Goal: Task Accomplishment & Management: Use online tool/utility

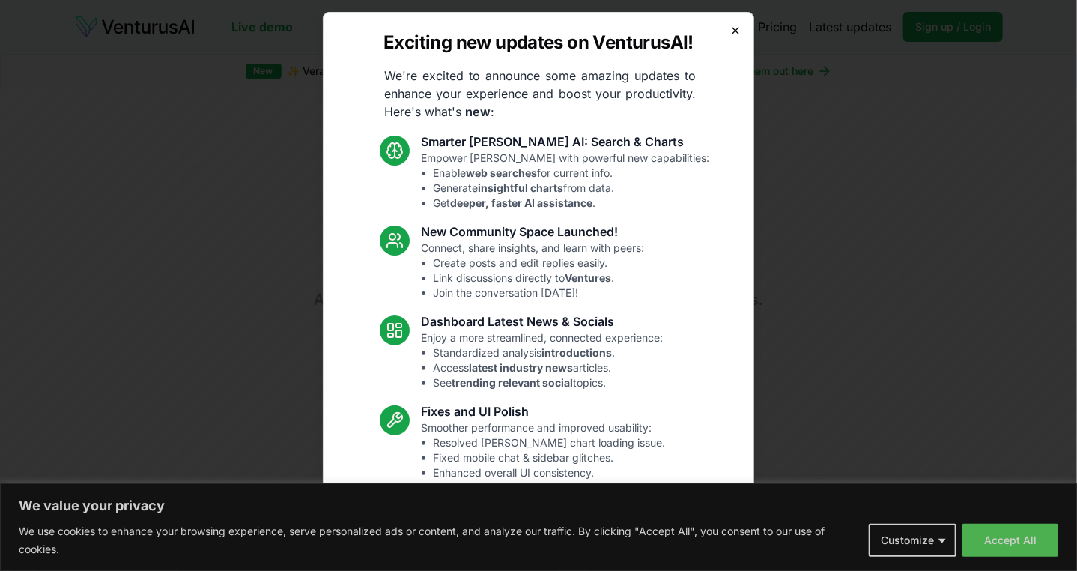
click at [729, 34] on icon "button" at bounding box center [735, 31] width 12 height 12
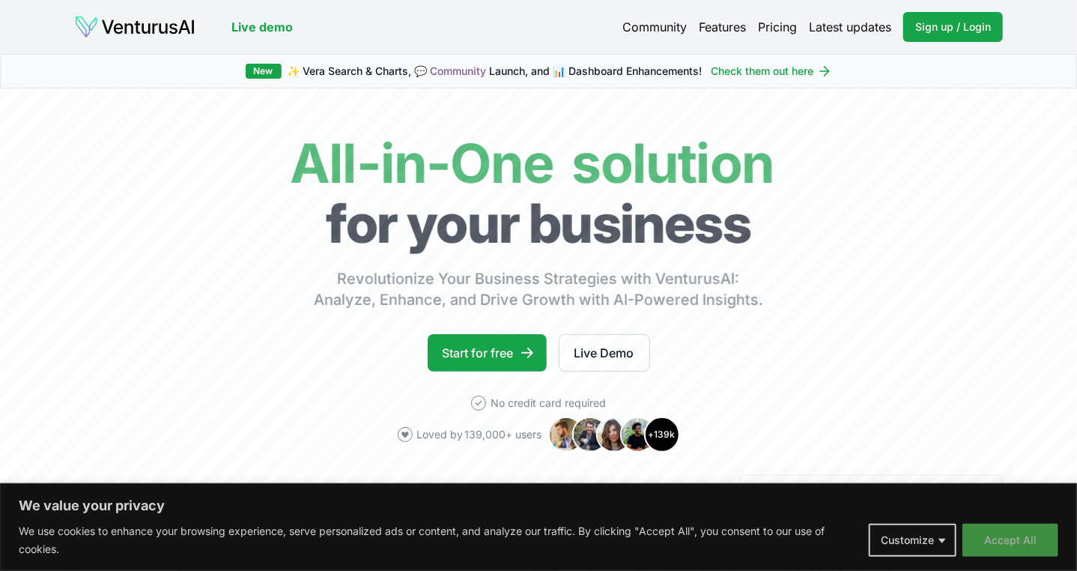
click at [986, 544] on button "Accept All" at bounding box center [1010, 539] width 96 height 33
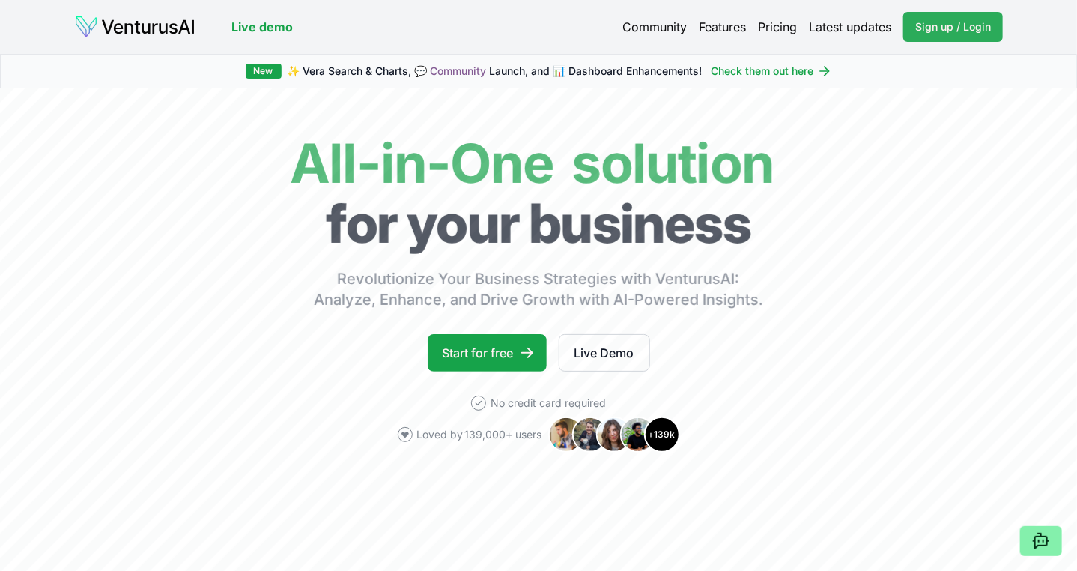
click at [906, 28] on link "Sign up / Login Login" at bounding box center [953, 27] width 100 height 30
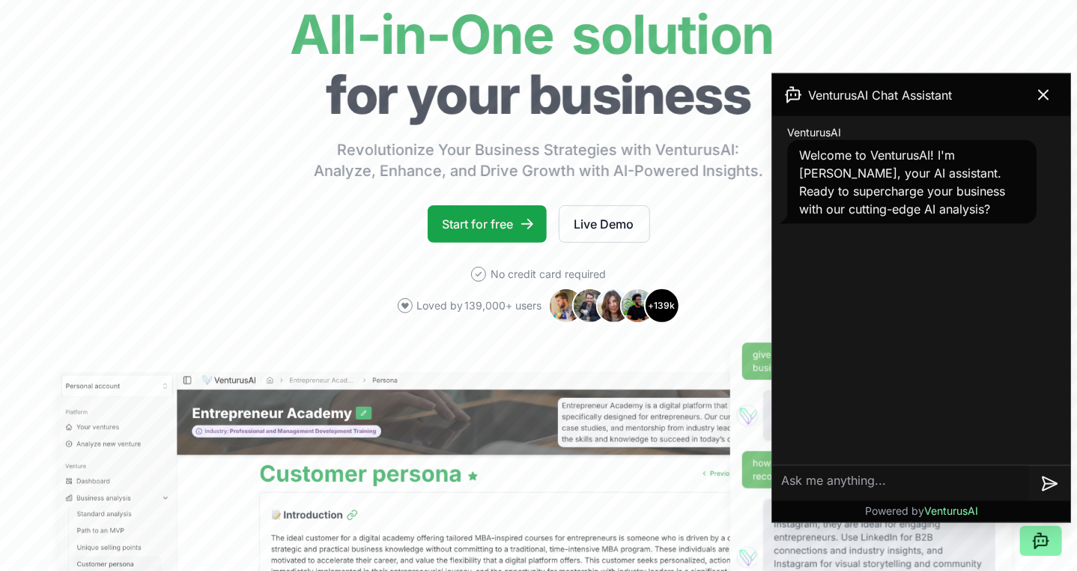
scroll to position [150, 0]
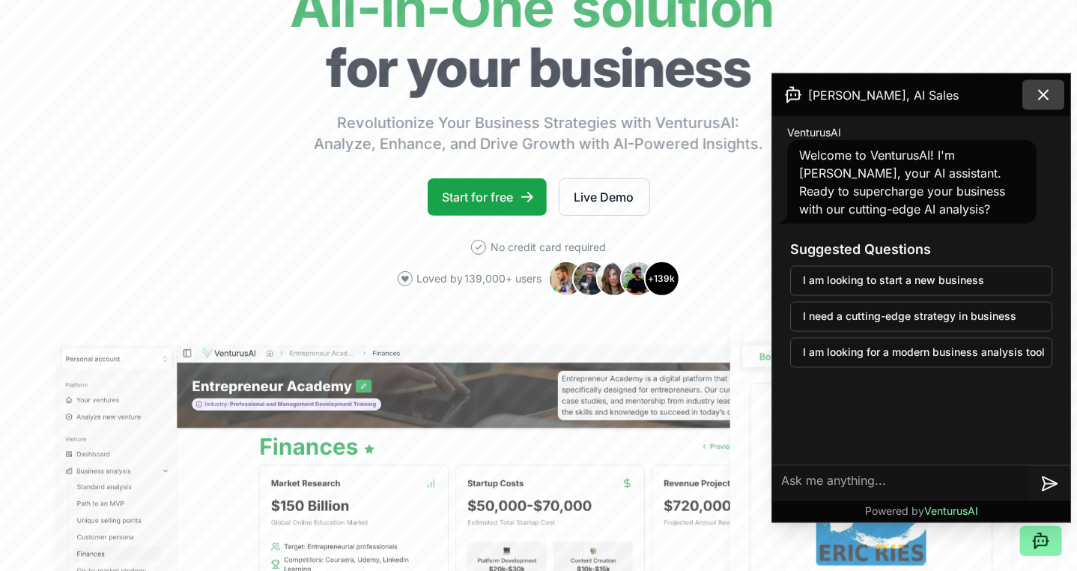
click at [1055, 85] on button at bounding box center [1043, 95] width 42 height 30
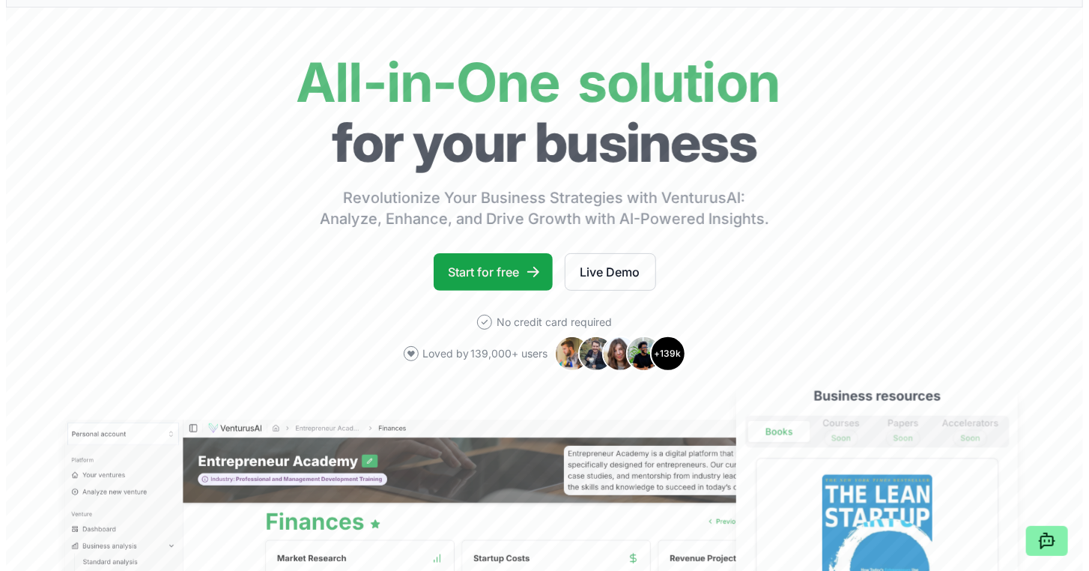
scroll to position [0, 0]
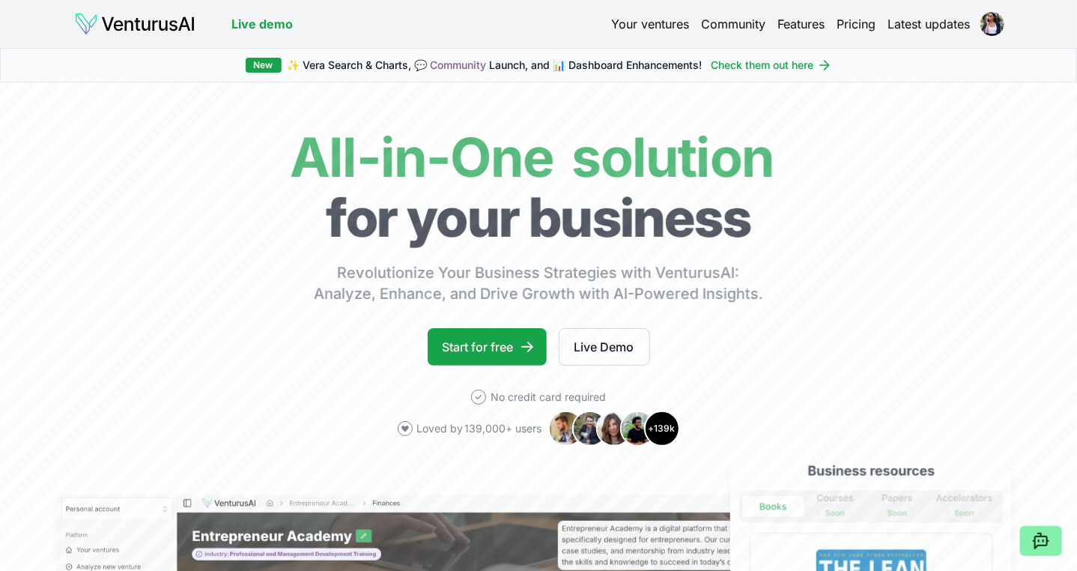
click at [631, 34] on header "Live demo Your ventures Community Features Pricing Latest updates" at bounding box center [538, 24] width 929 height 24
click at [631, 26] on link "Your ventures" at bounding box center [650, 24] width 78 height 18
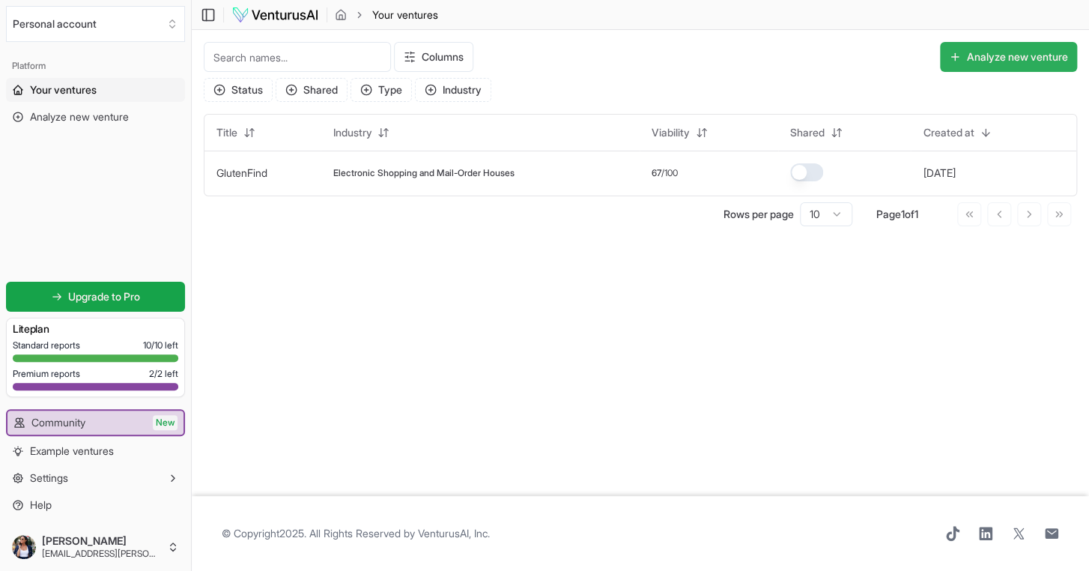
click at [992, 54] on button "Analyze new venture" at bounding box center [1008, 57] width 137 height 30
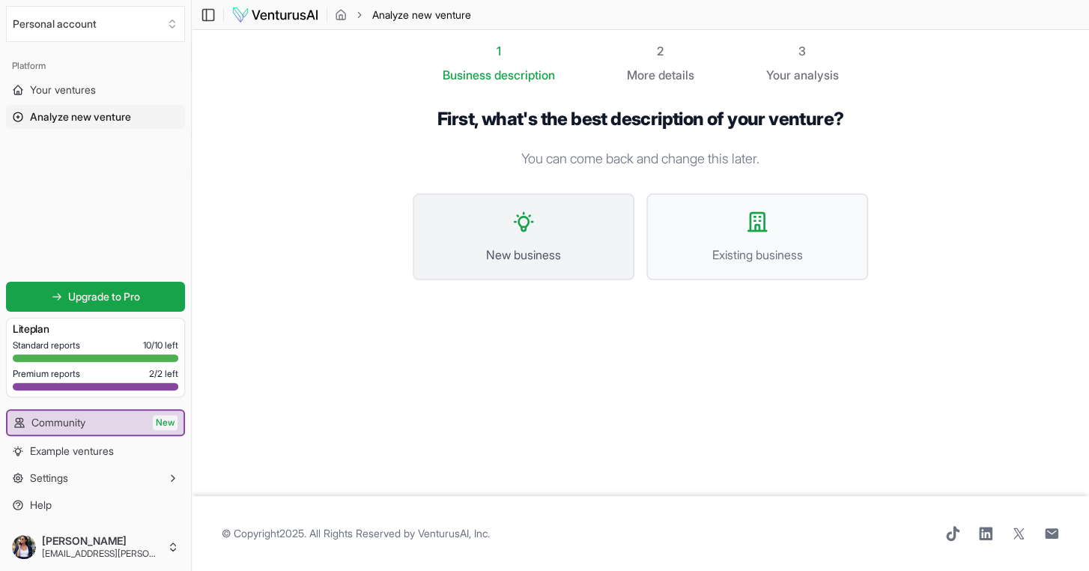
click at [559, 248] on span "New business" at bounding box center [523, 255] width 189 height 18
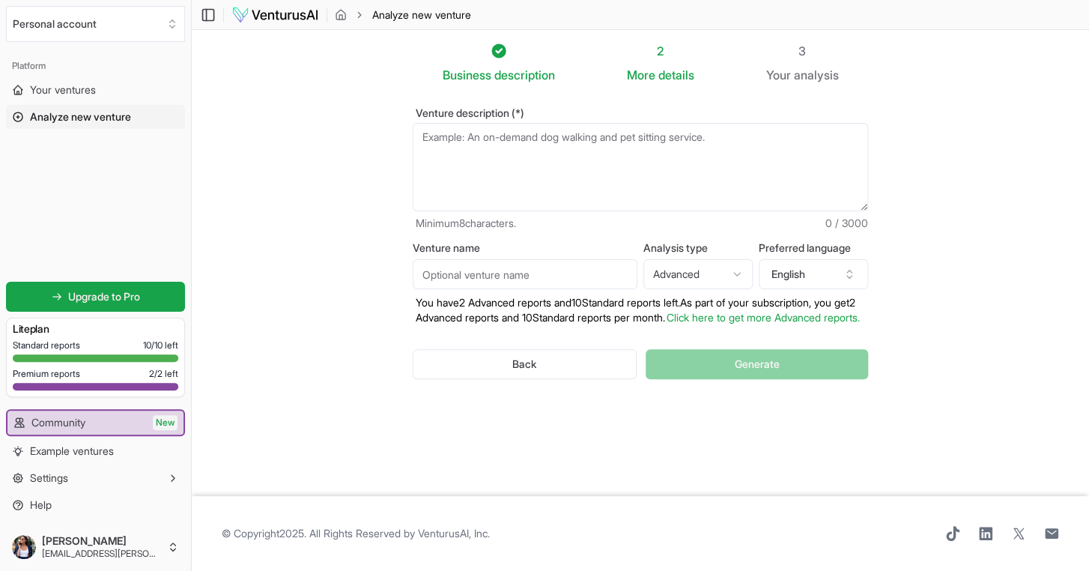
click at [449, 159] on textarea "Venture description (*)" at bounding box center [640, 167] width 455 height 88
click at [486, 142] on textarea "Venture description (*)" at bounding box center [640, 167] width 455 height 88
paste textarea "🌿 Lore ip Dolorsit (AME) — Conse Adipiscin “ELI se doei. TEM in utlabo. ETD ma …"
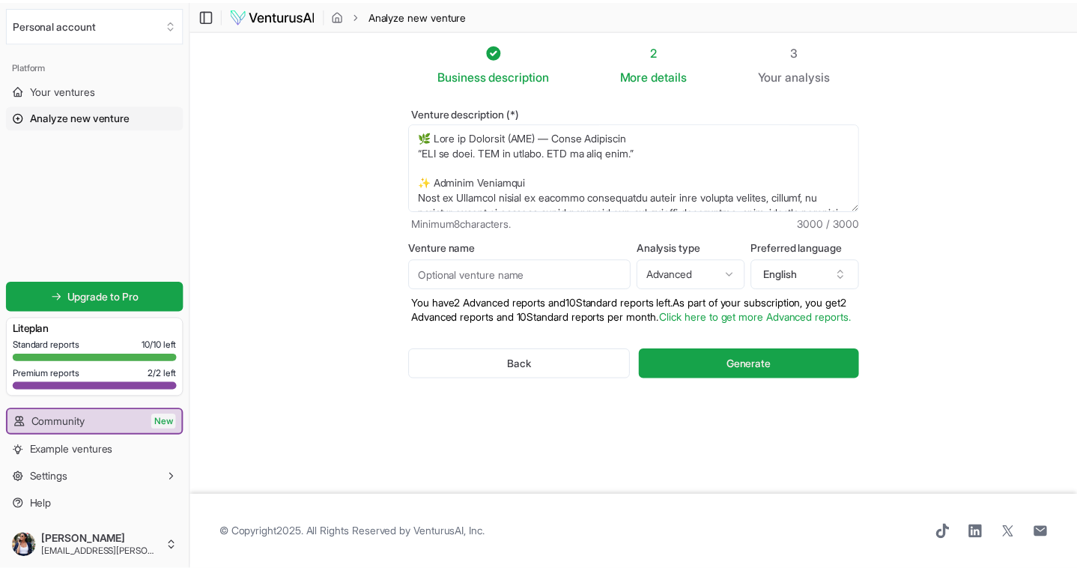
scroll to position [1625, 0]
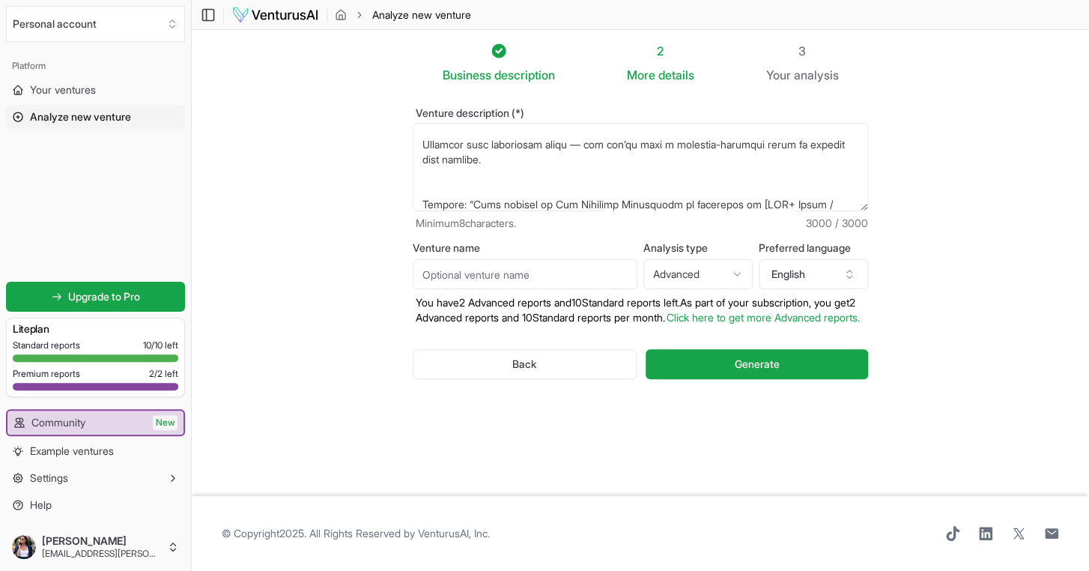
type textarea "🌿 Lore ip Dolorsit (AME) — Conse Adipiscin “ELI se doei. TEM in utlabo. ETD ma …"
click at [479, 279] on input "Venture name" at bounding box center [525, 274] width 225 height 30
type input "[PERSON_NAME] of Wellness (HOW)"
click at [725, 269] on html "We value your privacy We use cookies to enhance your browsing experience, serve…" at bounding box center [544, 285] width 1089 height 571
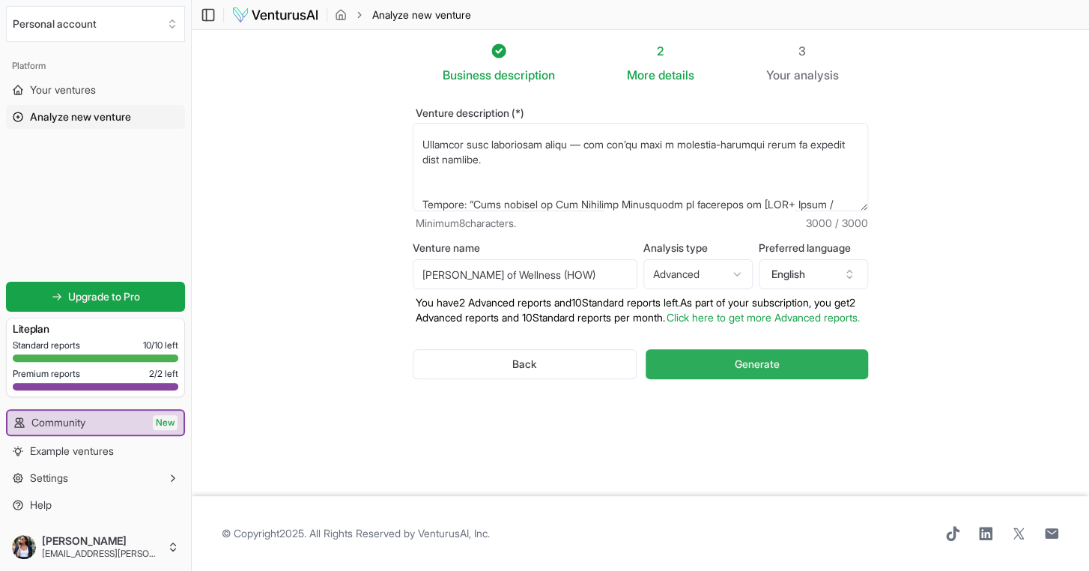
click at [761, 371] on span "Generate" at bounding box center [756, 363] width 45 height 15
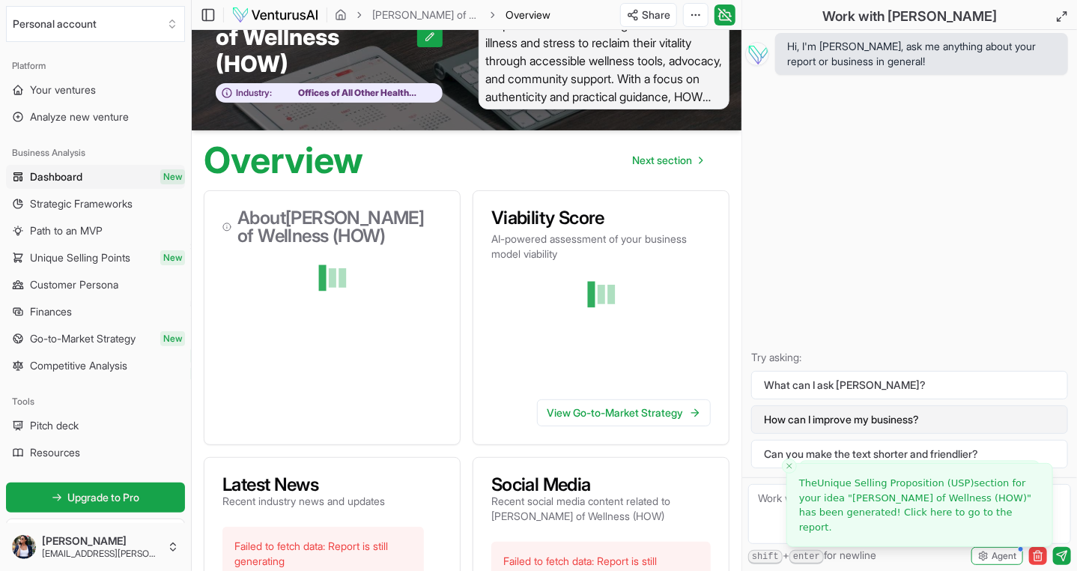
scroll to position [75, 0]
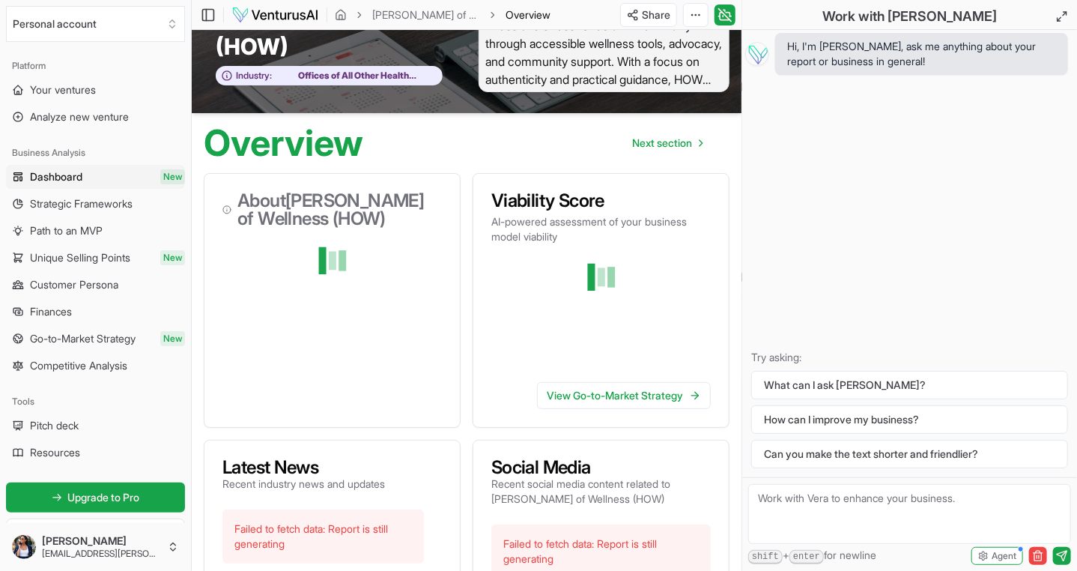
click at [789, 504] on textarea at bounding box center [909, 514] width 323 height 60
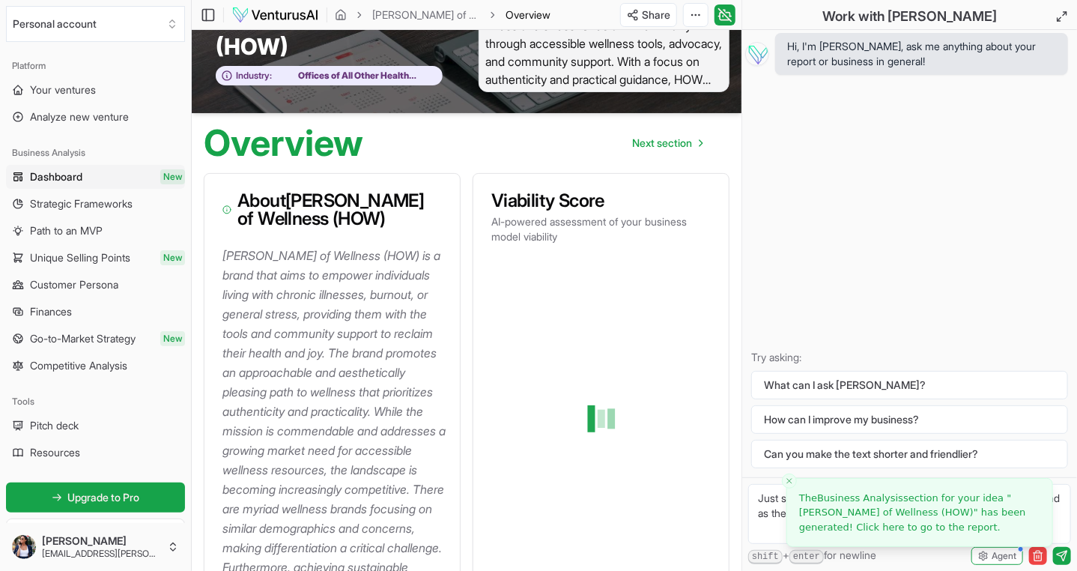
click at [910, 321] on div "Hi, I'm [PERSON_NAME], ask me anything about your report or business in general…" at bounding box center [909, 253] width 335 height 447
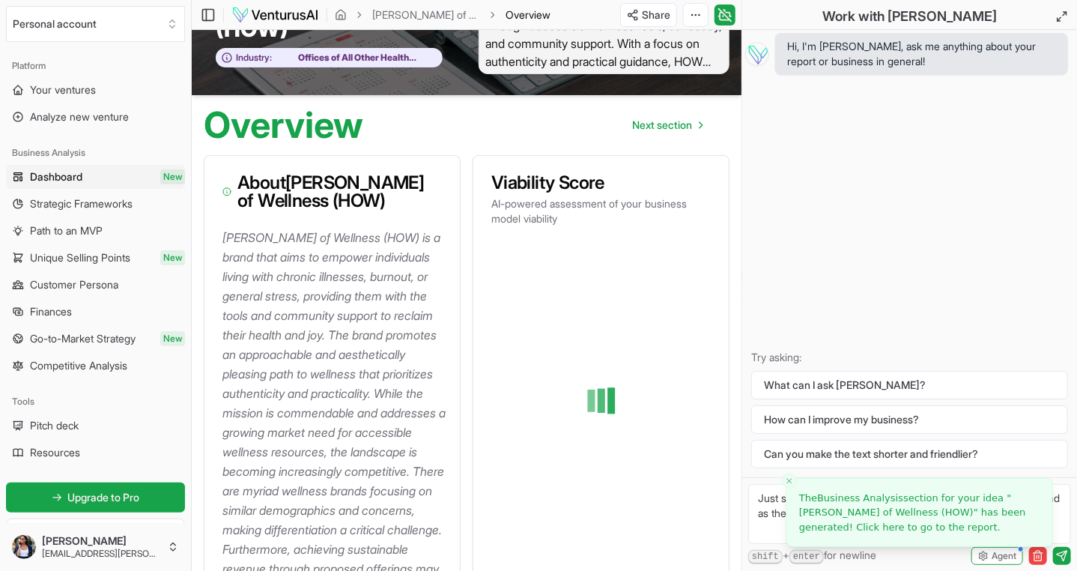
scroll to position [150, 0]
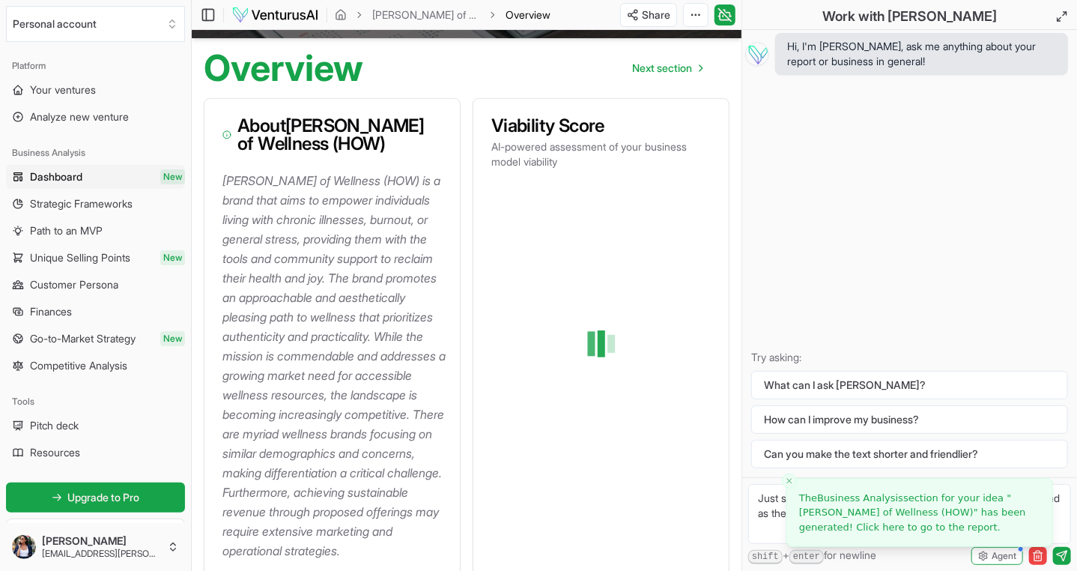
click at [769, 519] on textarea "Just so you are aware, this is heavily because of my background as the founder …" at bounding box center [909, 514] width 323 height 60
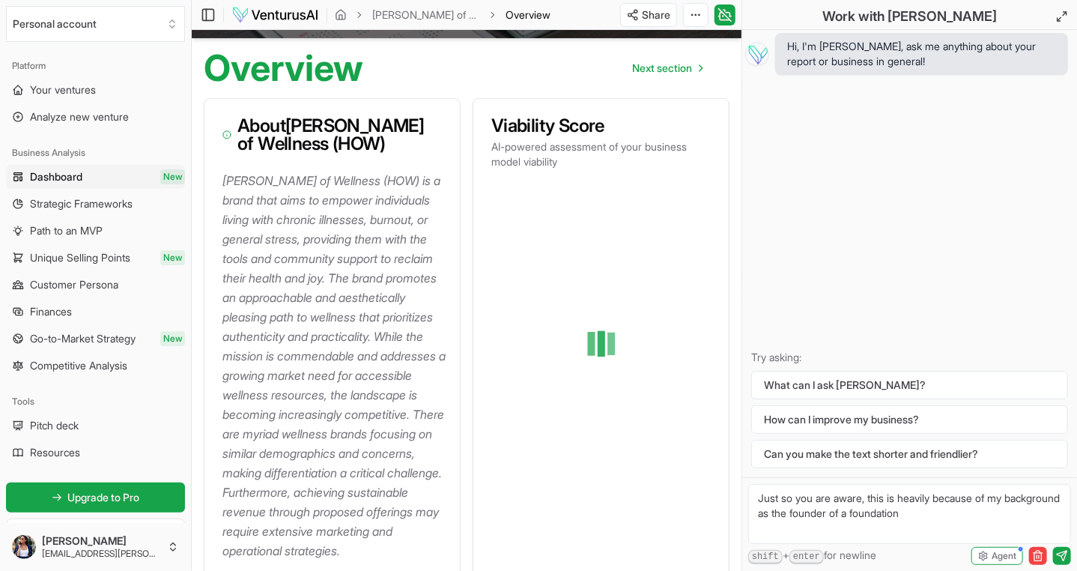
click at [985, 512] on textarea "Just so you are aware, this is heavily because of my background as the founder …" at bounding box center [909, 514] width 323 height 60
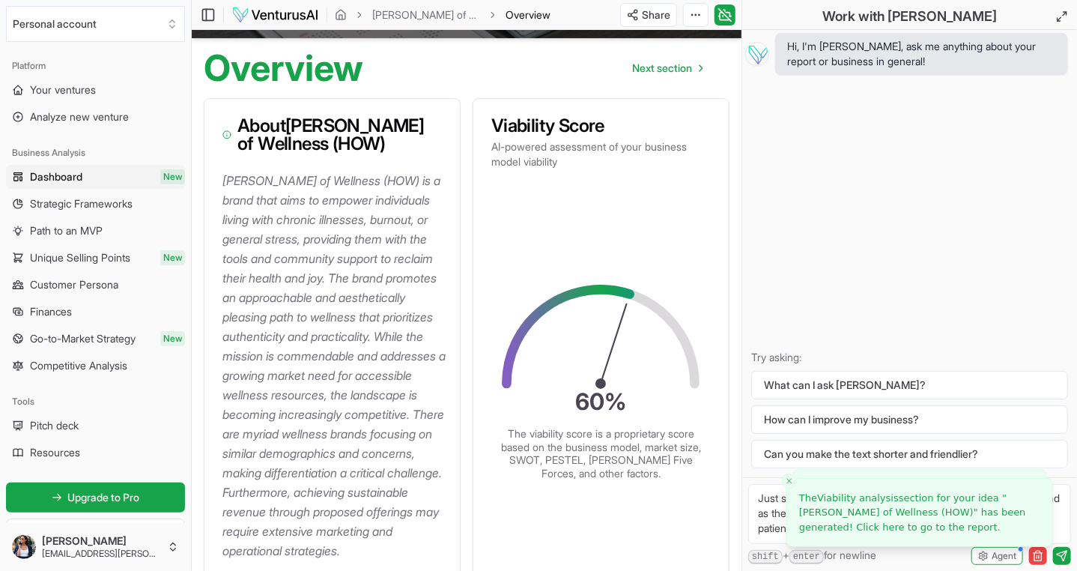
click at [887, 213] on div "Hi, I'm [PERSON_NAME], ask me anything about your report or business in general…" at bounding box center [909, 253] width 335 height 447
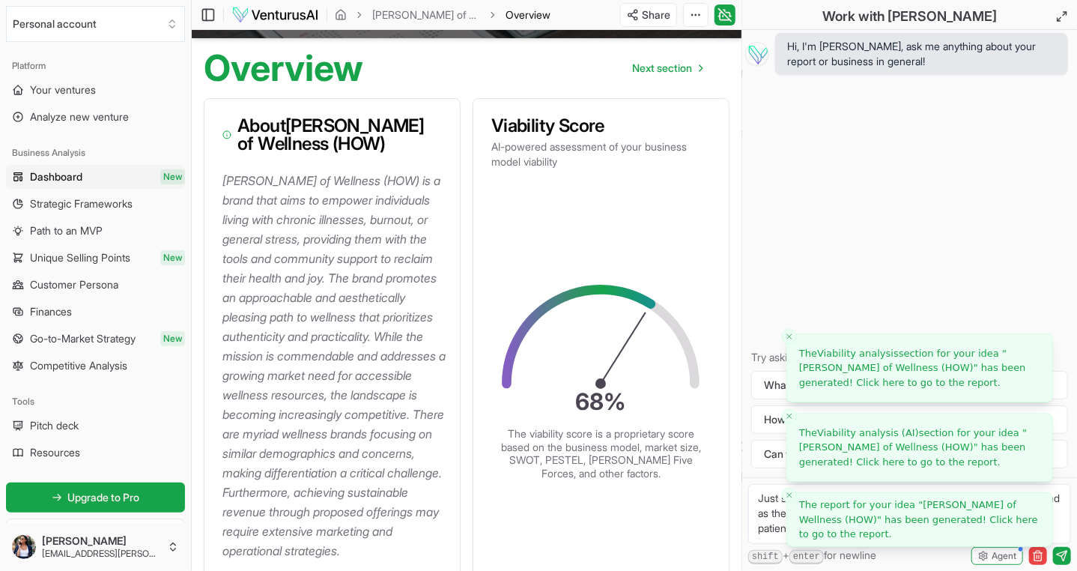
click at [788, 495] on icon "Close toast" at bounding box center [789, 495] width 9 height 9
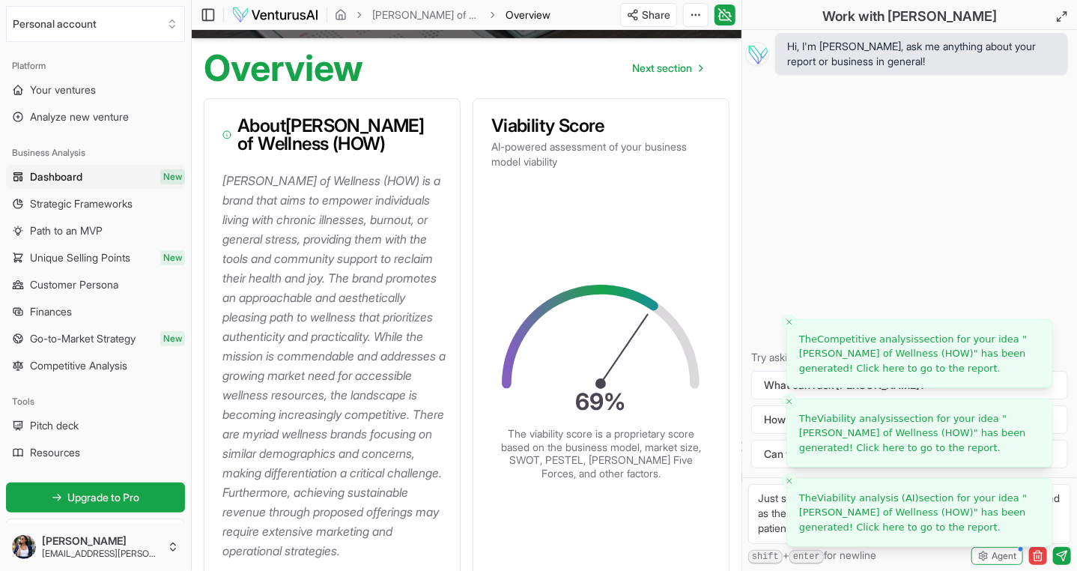
click at [788, 482] on icon "Close toast" at bounding box center [789, 480] width 9 height 9
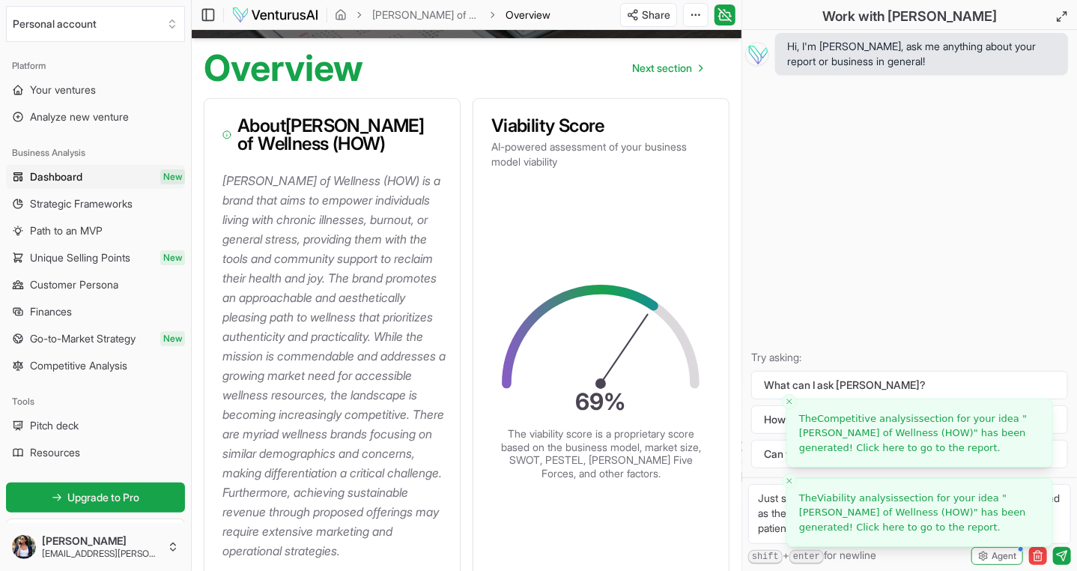
click at [788, 481] on icon "Close toast" at bounding box center [789, 480] width 9 height 9
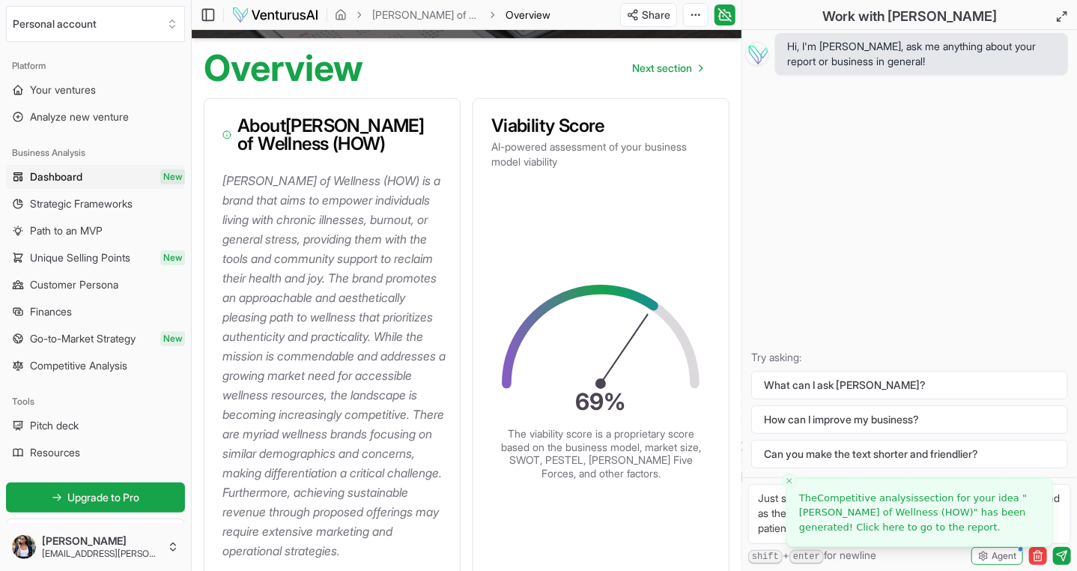
click at [788, 481] on icon "Close toast" at bounding box center [789, 480] width 9 height 9
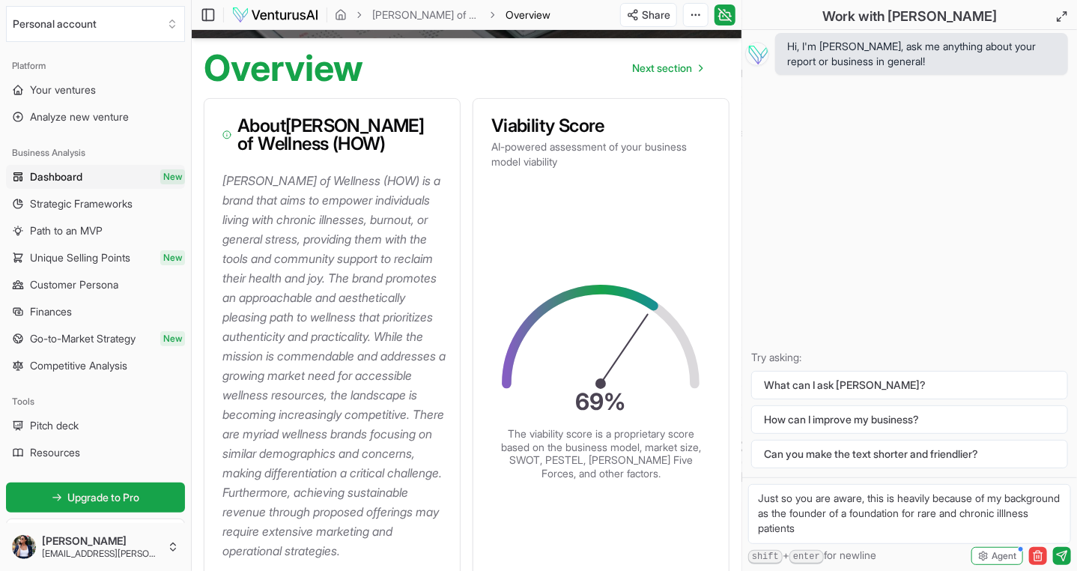
click at [879, 526] on textarea "Just so you are aware, this is heavily because of my background as the founder …" at bounding box center [909, 514] width 323 height 60
type textarea "Just so you are aware, this is heavily because of my background as the founder …"
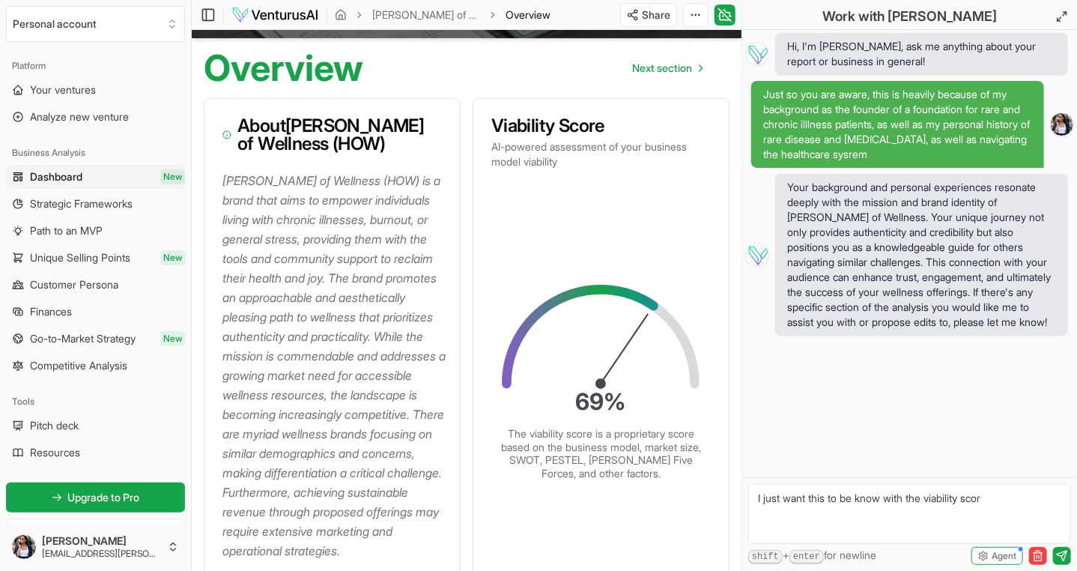
type textarea "I just want this to be know with the viability score"
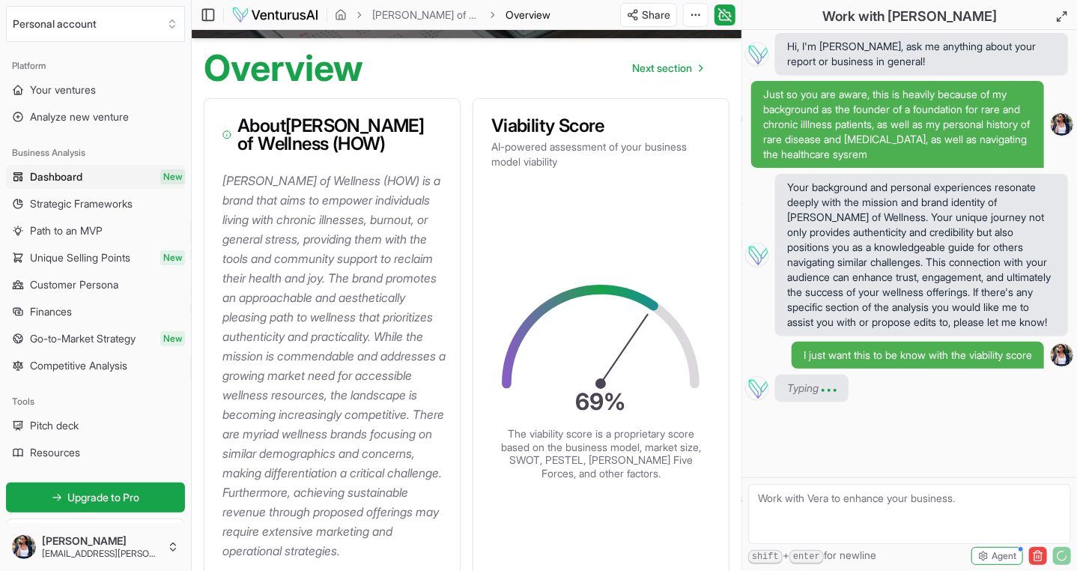
scroll to position [47, 0]
